Goal: Information Seeking & Learning: Learn about a topic

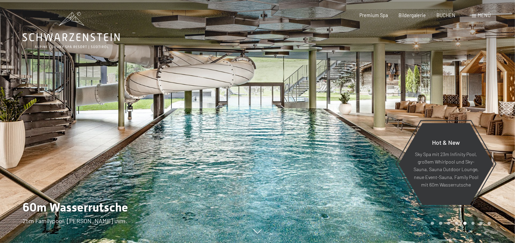
click at [84, 44] on icon at bounding box center [71, 30] width 97 height 37
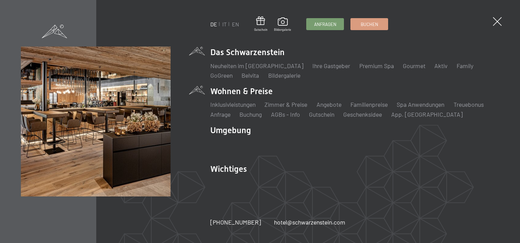
click at [241, 91] on li "Wohnen & Preise Inklusivleistungen Zimmer & Preise Liste Angebote Liste Familie…" at bounding box center [354, 102] width 289 height 33
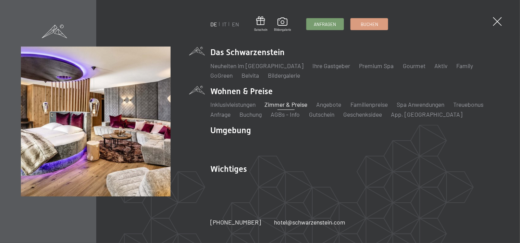
click at [298, 106] on link "Zimmer & Preise" at bounding box center [286, 105] width 43 height 8
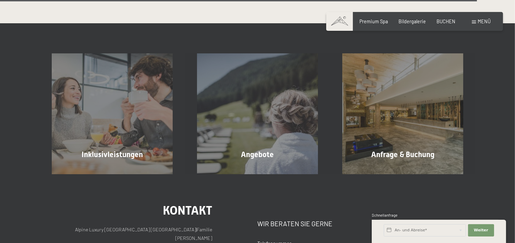
scroll to position [1817, 0]
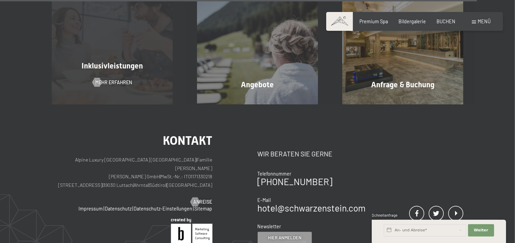
click at [122, 67] on span "Inklusivleistungen" at bounding box center [112, 66] width 61 height 9
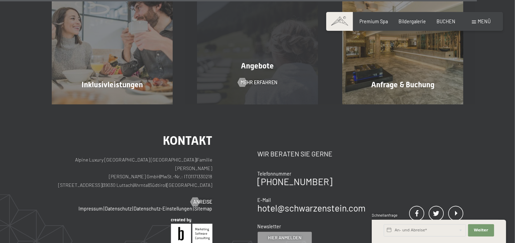
click at [258, 65] on span "Angebote" at bounding box center [257, 66] width 33 height 9
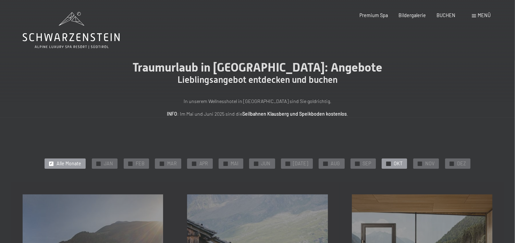
click at [394, 164] on span "OKT" at bounding box center [398, 163] width 9 height 7
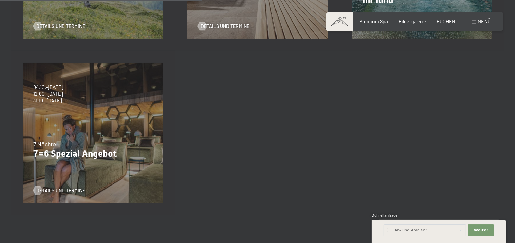
scroll to position [309, 0]
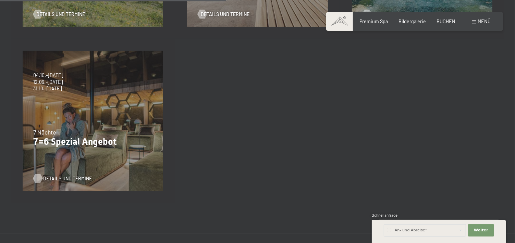
click at [69, 179] on span "Details und Termine" at bounding box center [67, 179] width 49 height 7
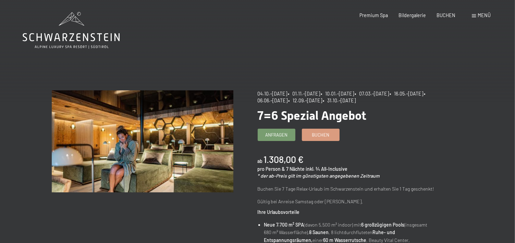
click at [474, 16] on span at bounding box center [474, 15] width 4 height 3
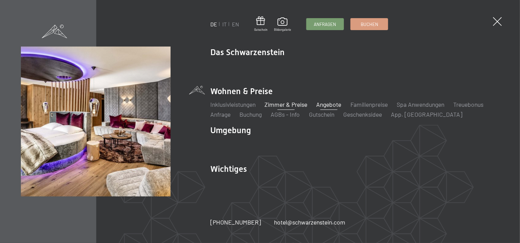
click at [289, 106] on link "Zimmer & Preise" at bounding box center [286, 105] width 43 height 8
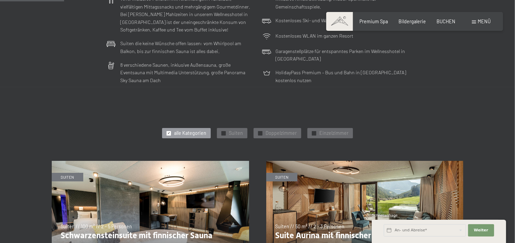
scroll to position [309, 0]
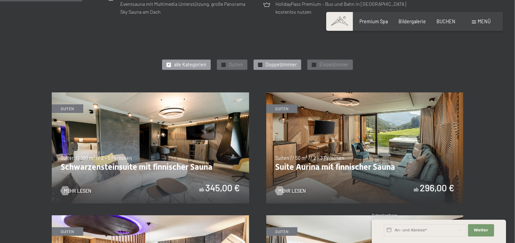
click at [260, 65] on span "✓" at bounding box center [260, 65] width 3 height 4
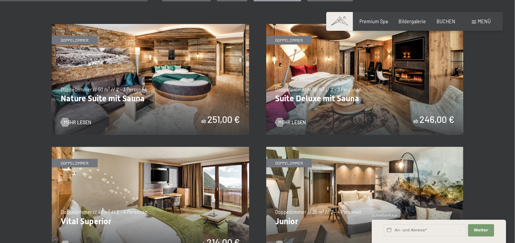
scroll to position [411, 0]
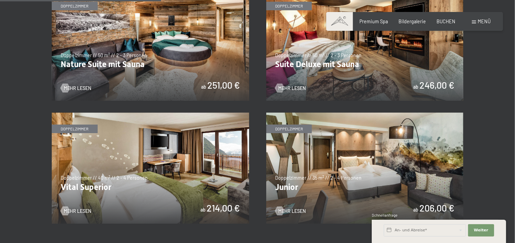
click at [92, 125] on img at bounding box center [150, 168] width 197 height 111
click at [84, 131] on img at bounding box center [150, 168] width 197 height 111
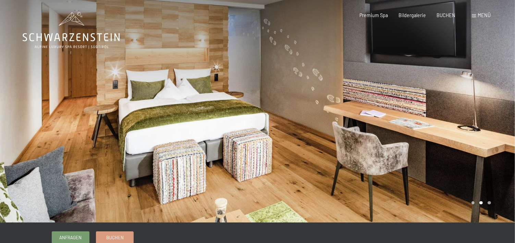
click at [493, 114] on div at bounding box center [387, 111] width 258 height 223
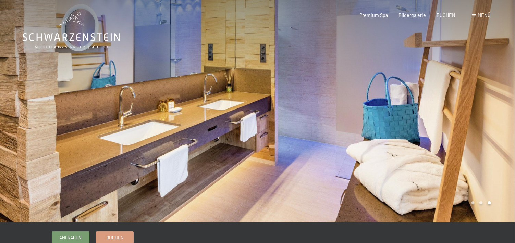
click at [496, 127] on div at bounding box center [387, 111] width 258 height 223
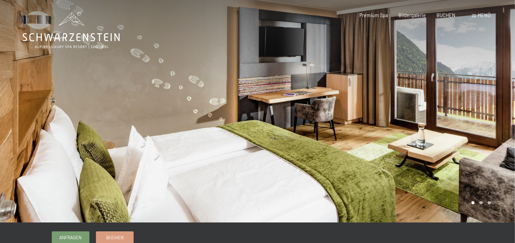
click at [496, 127] on div at bounding box center [387, 111] width 258 height 223
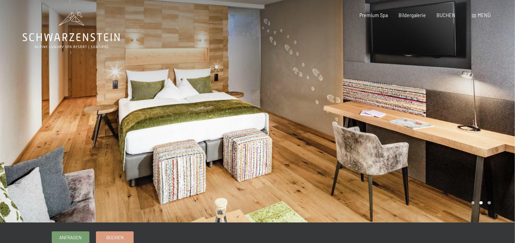
click at [496, 127] on div at bounding box center [387, 111] width 258 height 223
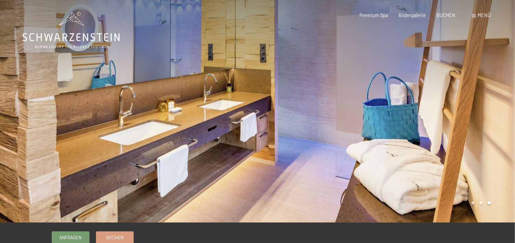
click at [496, 127] on div at bounding box center [387, 111] width 258 height 223
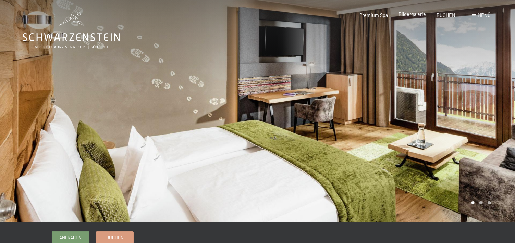
click at [409, 15] on span "Bildergalerie" at bounding box center [412, 14] width 27 height 6
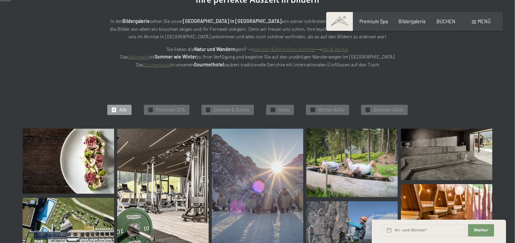
scroll to position [171, 0]
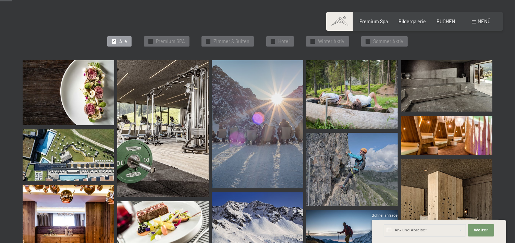
click at [82, 94] on img at bounding box center [69, 92] width 92 height 65
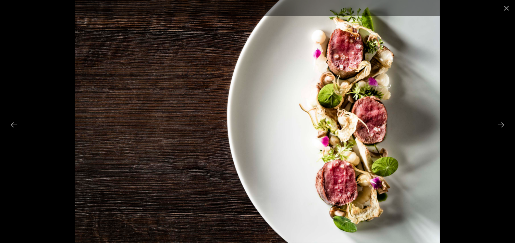
click at [507, 113] on div at bounding box center [257, 121] width 515 height 243
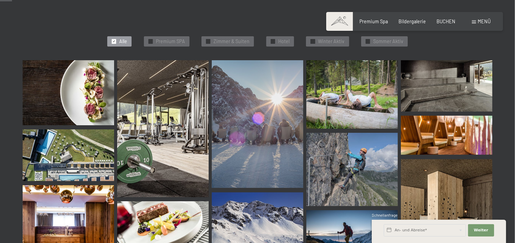
click at [146, 108] on img at bounding box center [163, 128] width 92 height 137
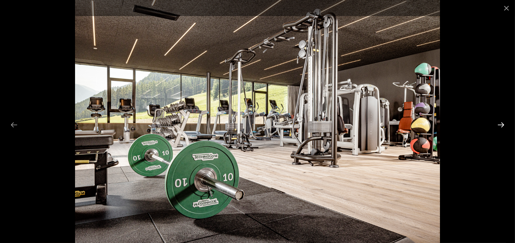
click at [502, 126] on button "Next slide" at bounding box center [501, 124] width 14 height 13
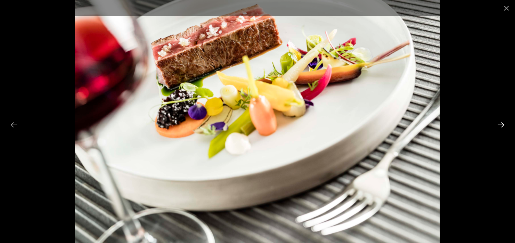
click at [502, 125] on button "Next slide" at bounding box center [501, 124] width 14 height 13
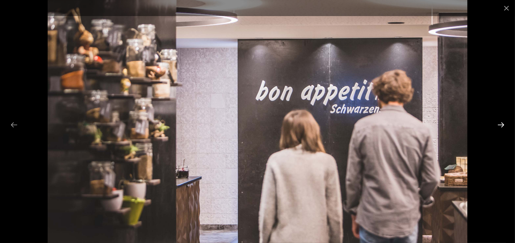
click at [502, 125] on button "Next slide" at bounding box center [501, 124] width 14 height 13
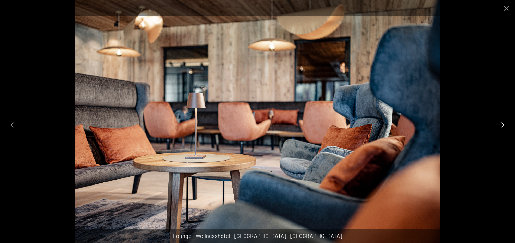
click at [502, 125] on button "Next slide" at bounding box center [501, 124] width 14 height 13
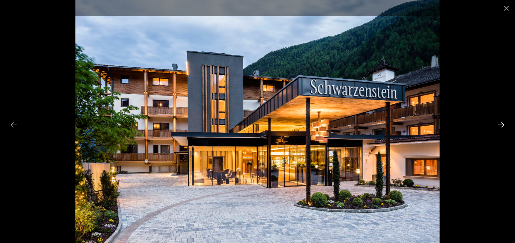
click at [502, 125] on button "Next slide" at bounding box center [501, 124] width 14 height 13
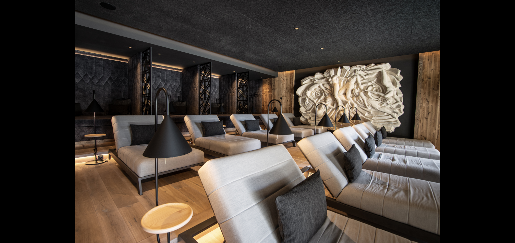
click at [502, 125] on button "Next slide" at bounding box center [504, 124] width 14 height 13
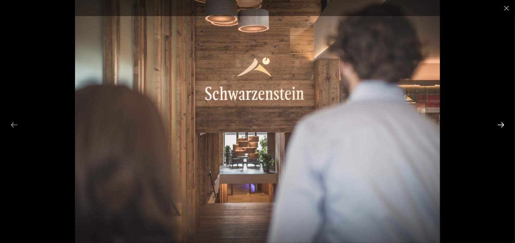
click at [502, 125] on button "Next slide" at bounding box center [501, 124] width 14 height 13
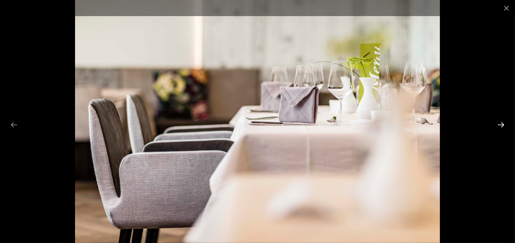
click at [502, 125] on button "Next slide" at bounding box center [501, 124] width 14 height 13
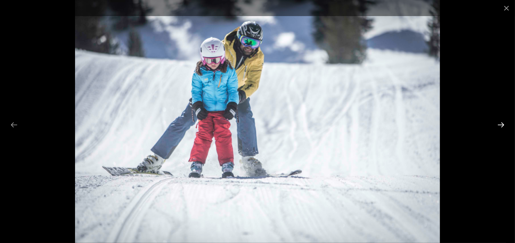
click at [502, 125] on button "Next slide" at bounding box center [501, 124] width 14 height 13
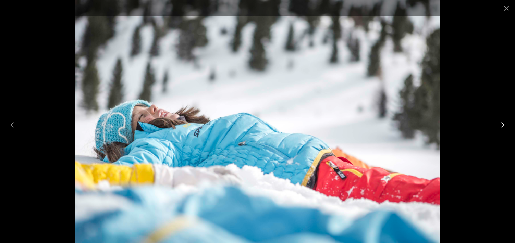
click at [502, 125] on button "Next slide" at bounding box center [501, 124] width 14 height 13
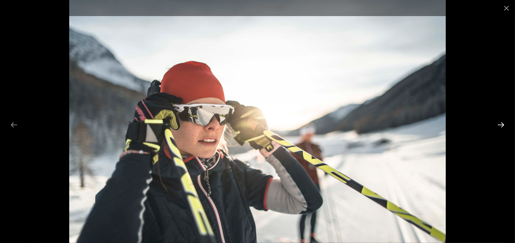
click at [502, 125] on button "Next slide" at bounding box center [501, 124] width 14 height 13
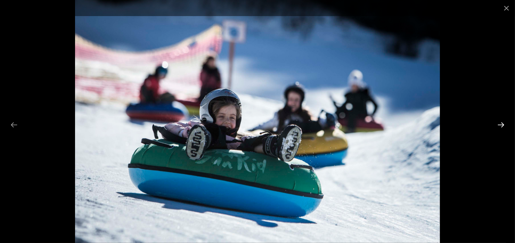
click at [502, 125] on button "Next slide" at bounding box center [501, 124] width 14 height 13
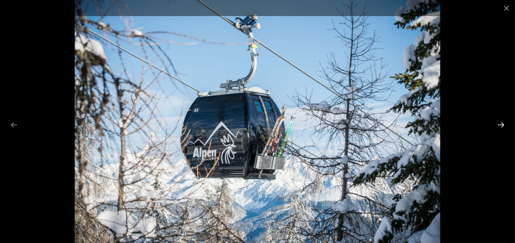
click at [502, 125] on button "Next slide" at bounding box center [501, 124] width 14 height 13
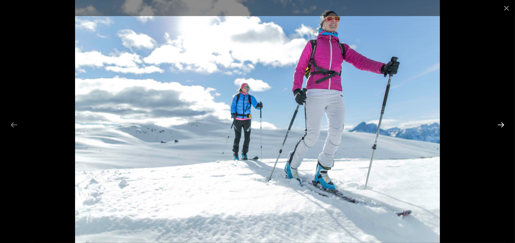
click at [502, 125] on button "Next slide" at bounding box center [501, 124] width 14 height 13
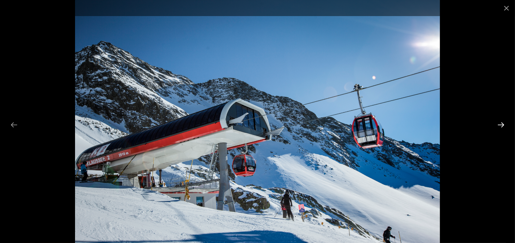
click at [502, 125] on button "Next slide" at bounding box center [501, 124] width 14 height 13
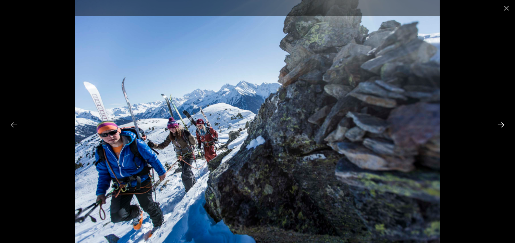
click at [502, 125] on button "Next slide" at bounding box center [501, 124] width 14 height 13
